Goal: Transaction & Acquisition: Download file/media

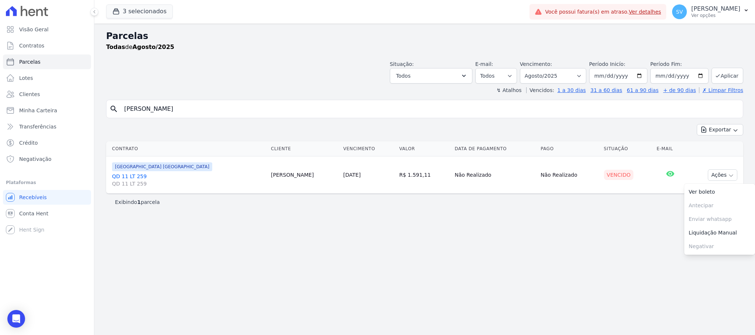
select select
click at [692, 14] on p "Ver opções" at bounding box center [716, 16] width 49 height 6
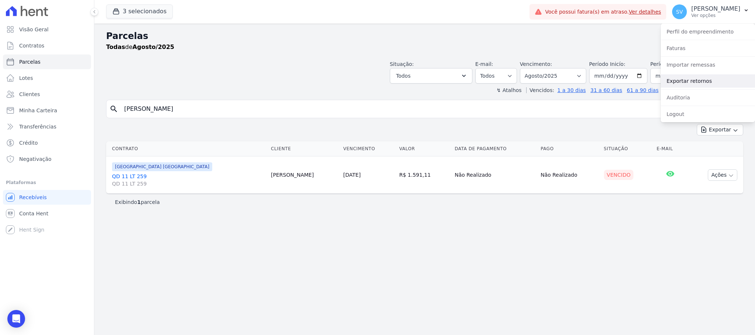
click at [693, 82] on link "Exportar retornos" at bounding box center [708, 80] width 94 height 13
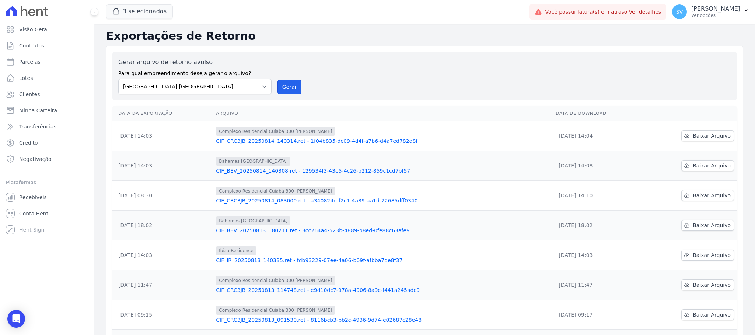
click at [290, 83] on button "Gerar" at bounding box center [290, 87] width 24 height 15
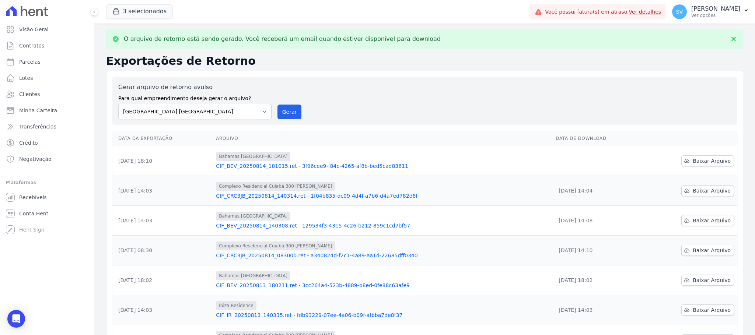
click at [262, 85] on label "Gerar arquivo de retorno avulso" at bounding box center [194, 87] width 153 height 9
click at [264, 110] on select "[GEOGRAPHIC_DATA] COMPLEXO RESIDENCIAL [GEOGRAPHIC_DATA] 300 - [GEOGRAPHIC_DATA…" at bounding box center [194, 111] width 153 height 15
select select "a999329b-d322-46c5-b2df-9163b092fb9b"
click at [118, 104] on select "[GEOGRAPHIC_DATA] COMPLEXO RESIDENCIAL [GEOGRAPHIC_DATA] 300 - [GEOGRAPHIC_DATA…" at bounding box center [194, 111] width 153 height 15
click at [288, 109] on button "Gerar" at bounding box center [290, 112] width 24 height 15
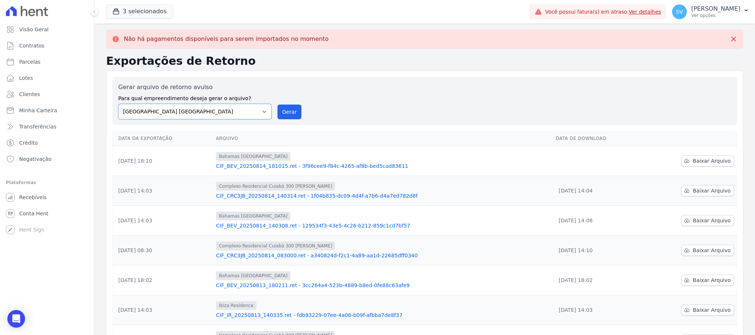
drag, startPoint x: 264, startPoint y: 109, endPoint x: 259, endPoint y: 113, distance: 6.3
click at [263, 109] on select "[GEOGRAPHIC_DATA] COMPLEXO RESIDENCIAL [GEOGRAPHIC_DATA] 300 - [GEOGRAPHIC_DATA…" at bounding box center [194, 111] width 153 height 15
select select "73a372cd-5640-41c8-aaea-11bd74619c10"
click at [118, 104] on select "[GEOGRAPHIC_DATA] COMPLEXO RESIDENCIAL [GEOGRAPHIC_DATA] 300 - [GEOGRAPHIC_DATA…" at bounding box center [194, 111] width 153 height 15
drag, startPoint x: 300, startPoint y: 107, endPoint x: 292, endPoint y: 113, distance: 9.7
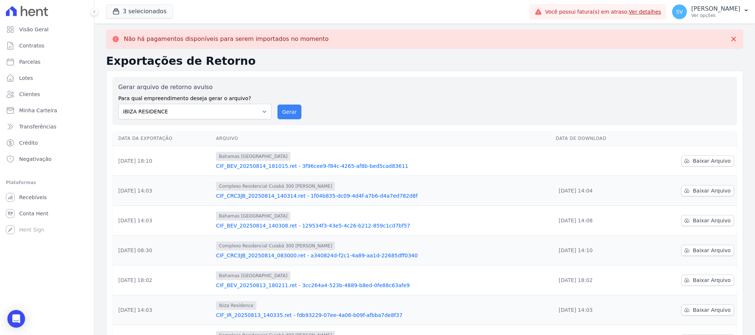
click at [300, 108] on div "Gerar arquivo de retorno avulso Para qual empreendimento deseja gerar o arquivo…" at bounding box center [424, 101] width 613 height 36
click at [286, 117] on button "Gerar" at bounding box center [290, 112] width 24 height 15
click at [693, 163] on span "Baixar Arquivo" at bounding box center [712, 160] width 38 height 7
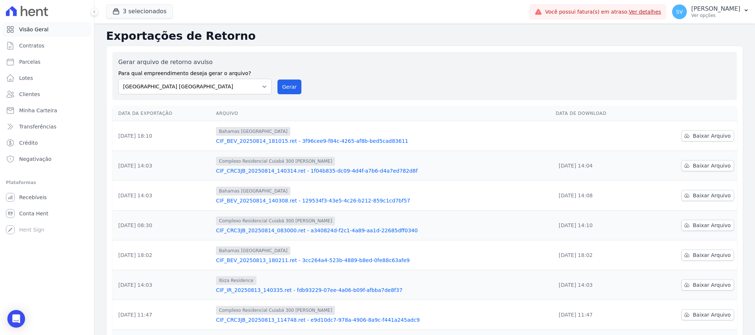
click at [49, 33] on link "Visão Geral" at bounding box center [47, 29] width 88 height 15
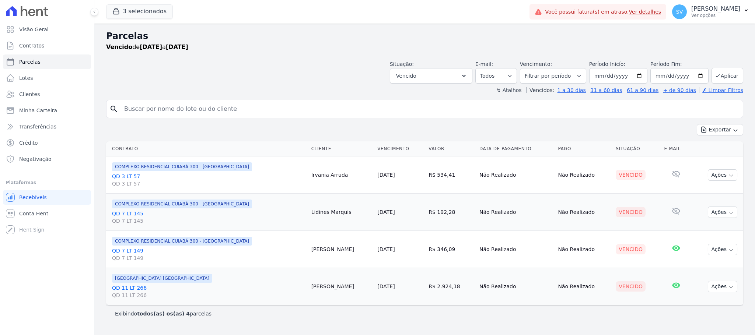
select select
click at [31, 27] on span "Visão Geral" at bounding box center [33, 29] width 29 height 7
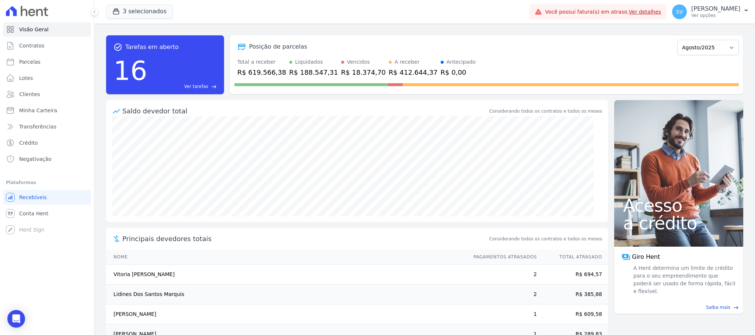
drag, startPoint x: 711, startPoint y: 30, endPoint x: 705, endPoint y: 44, distance: 15.7
click at [711, 30] on div "task_alt Tarefas em aberto 16 Ver tarefas east Posição de parcelas Outubro/2022…" at bounding box center [424, 64] width 637 height 71
click at [705, 48] on select "Outubro/2022 Novembro/2022 Dezembro/2022 Janeiro/2023 Fevereiro/2023 Março/2023…" at bounding box center [709, 47] width 62 height 15
select select "07/2025"
click at [678, 40] on select "Outubro/2022 Novembro/2022 Dezembro/2022 Janeiro/2023 Fevereiro/2023 Março/2023…" at bounding box center [709, 47] width 62 height 15
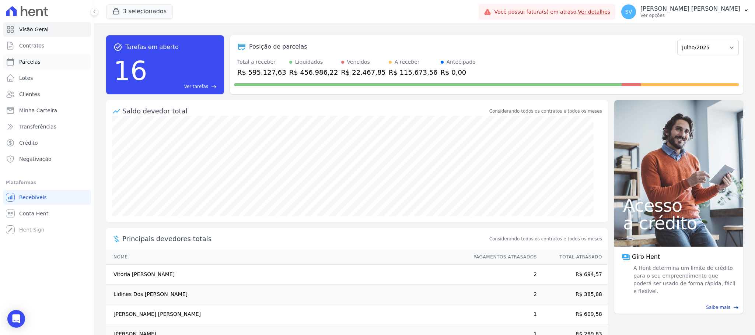
click at [39, 59] on link "Parcelas" at bounding box center [47, 62] width 88 height 15
select select
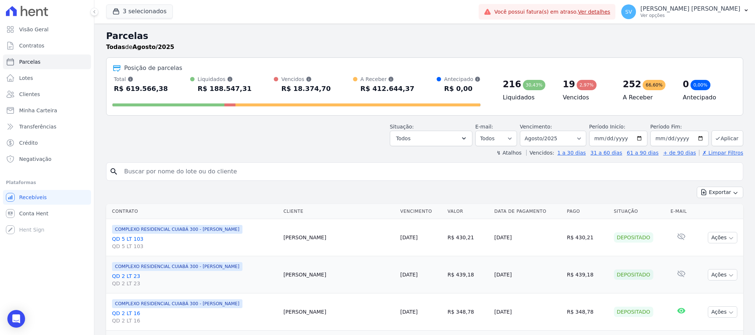
click at [236, 173] on input "search" at bounding box center [430, 171] width 620 height 15
paste input "LEIDIANE DA SILVA SOUZA"
type input "LEIDIANE DA SILVA SOUZA"
select select
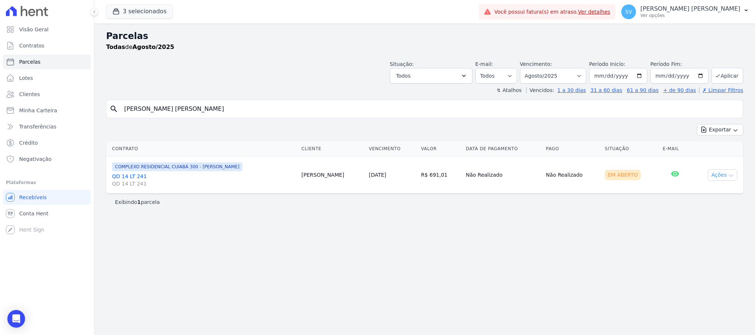
click at [720, 176] on button "Ações" at bounding box center [722, 175] width 29 height 11
click at [696, 197] on link "Ver boleto" at bounding box center [720, 192] width 71 height 14
